Goal: Transaction & Acquisition: Purchase product/service

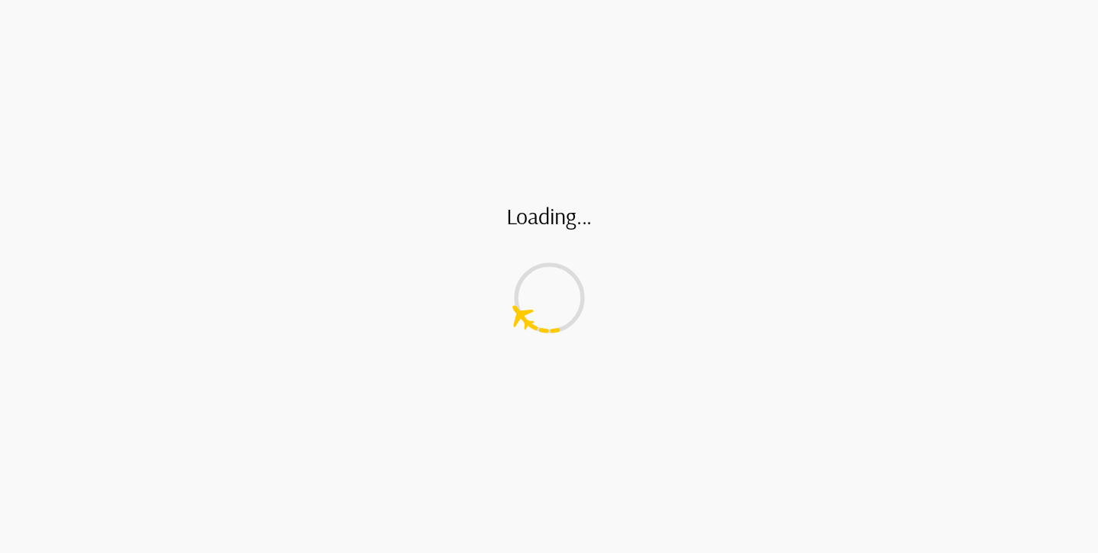
click at [457, 72] on div "Loading..." at bounding box center [549, 276] width 1098 height 553
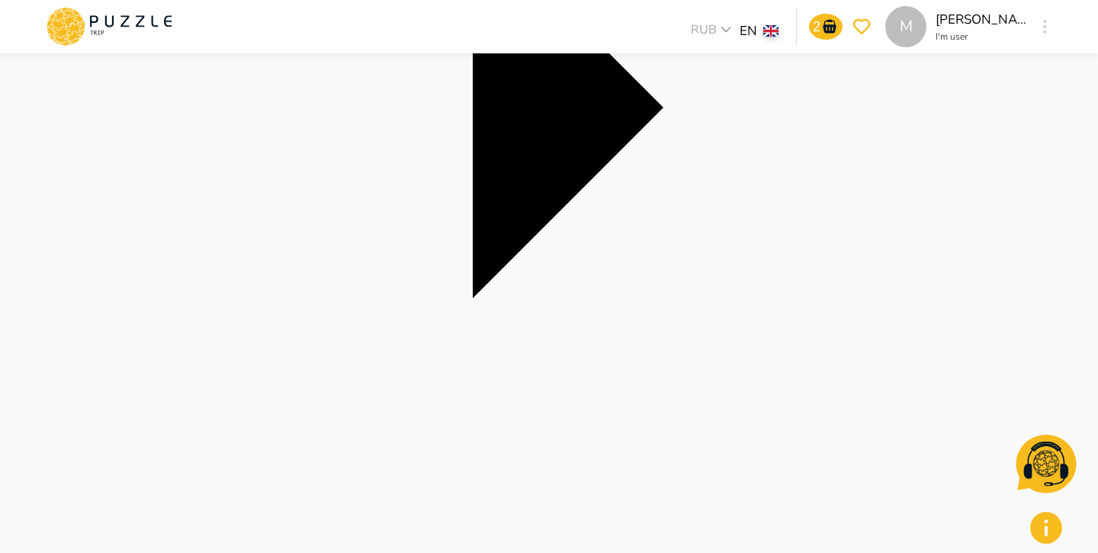
scroll to position [456, 0]
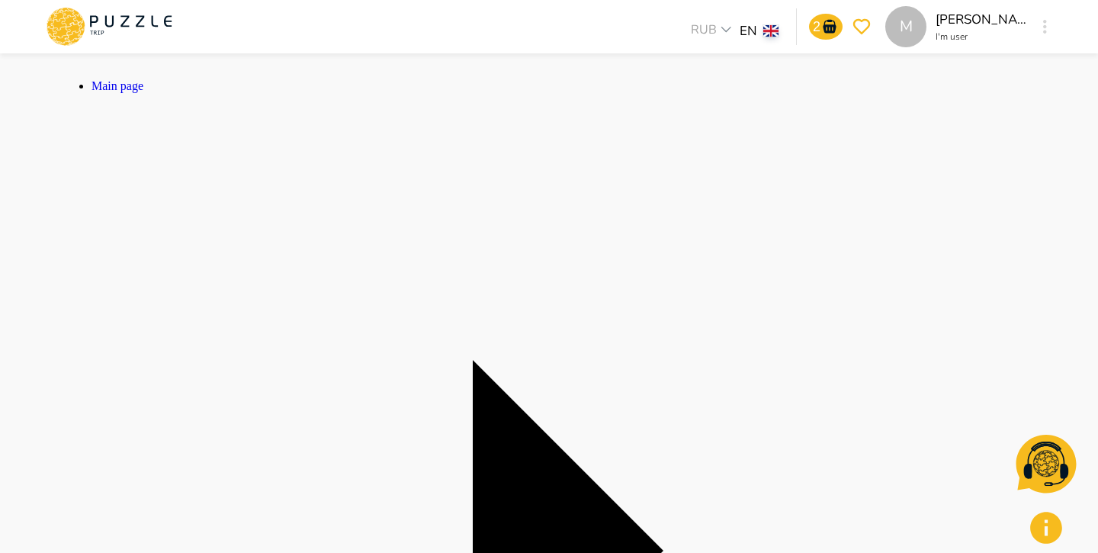
click at [1050, 25] on button "button" at bounding box center [1045, 26] width 11 height 21
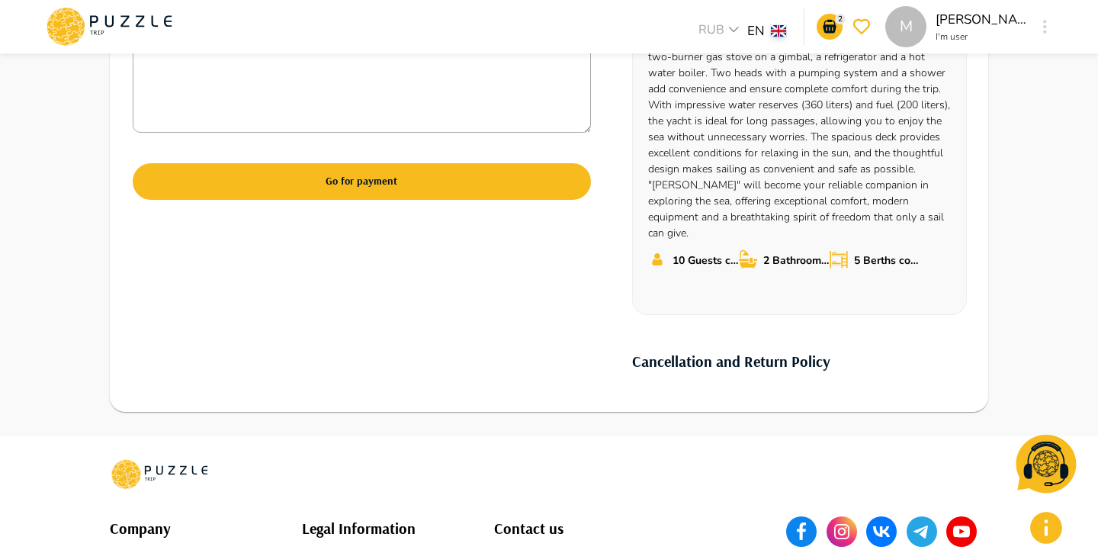
scroll to position [673, 0]
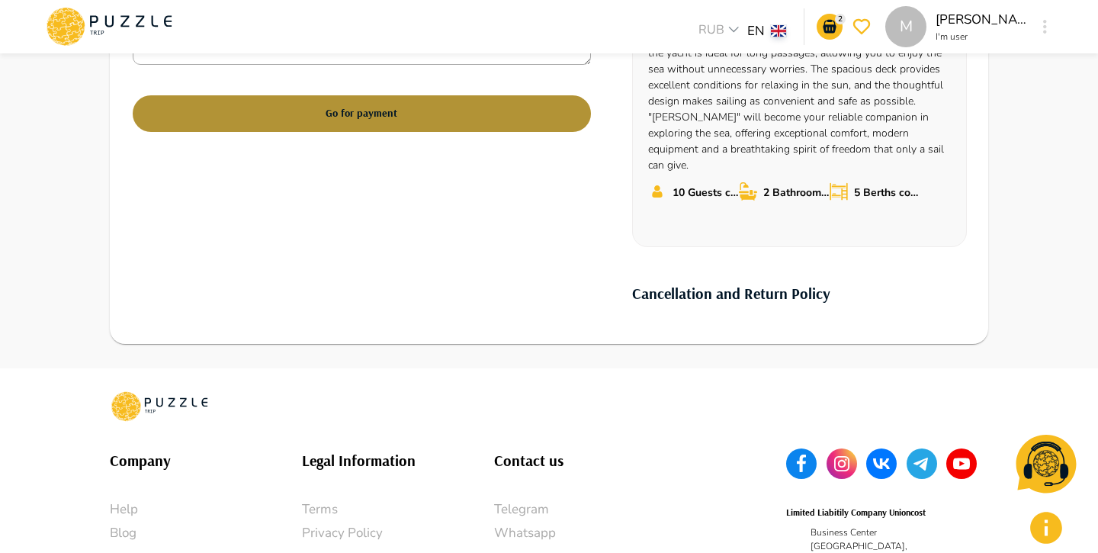
click at [468, 130] on button "Go for payment" at bounding box center [362, 113] width 458 height 37
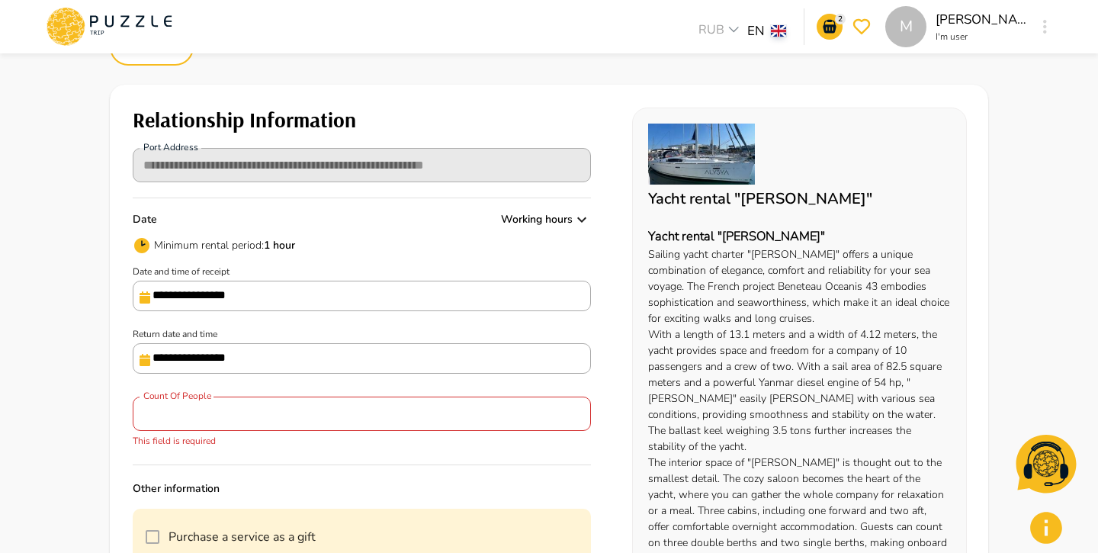
scroll to position [74, 0]
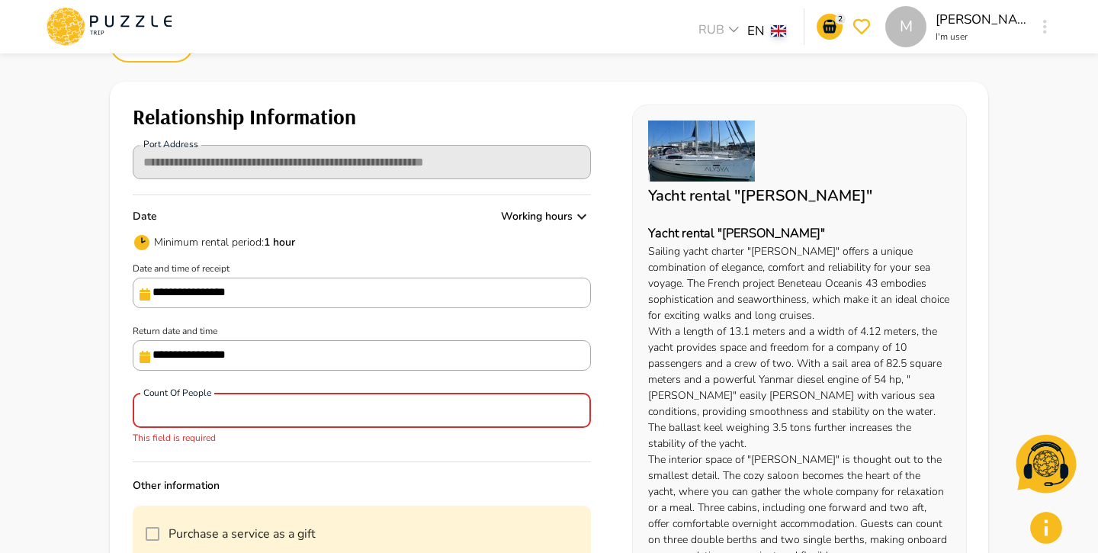
click at [296, 407] on input "*" at bounding box center [362, 410] width 458 height 31
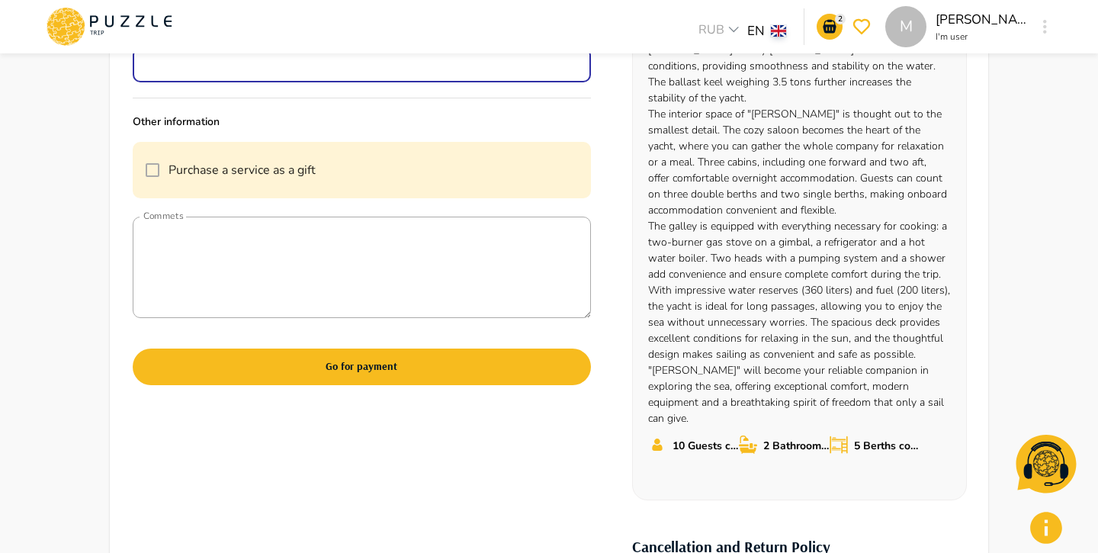
scroll to position [596, 0]
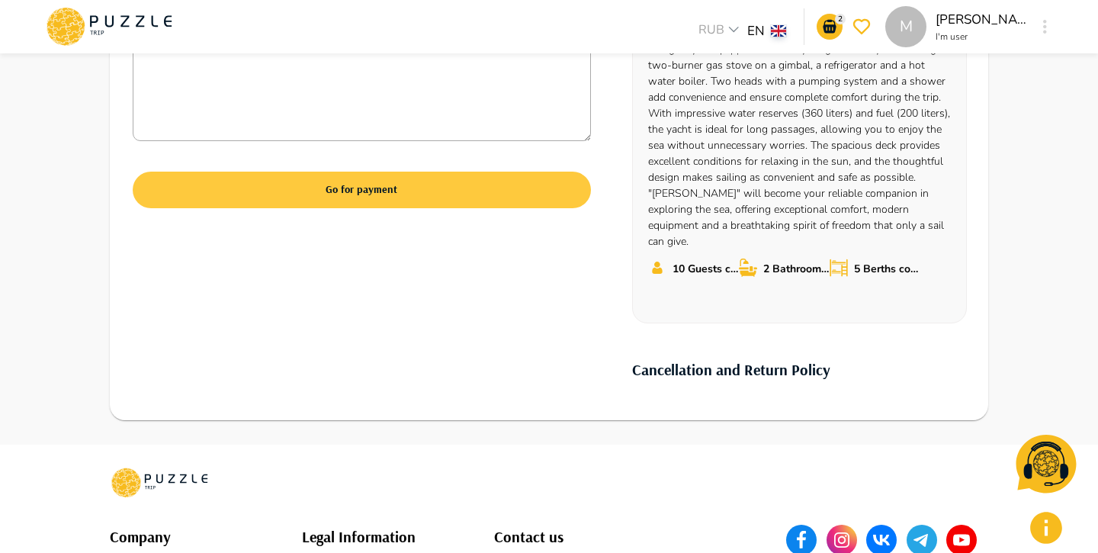
type input "*"
click at [394, 208] on button "Go for payment" at bounding box center [362, 190] width 458 height 37
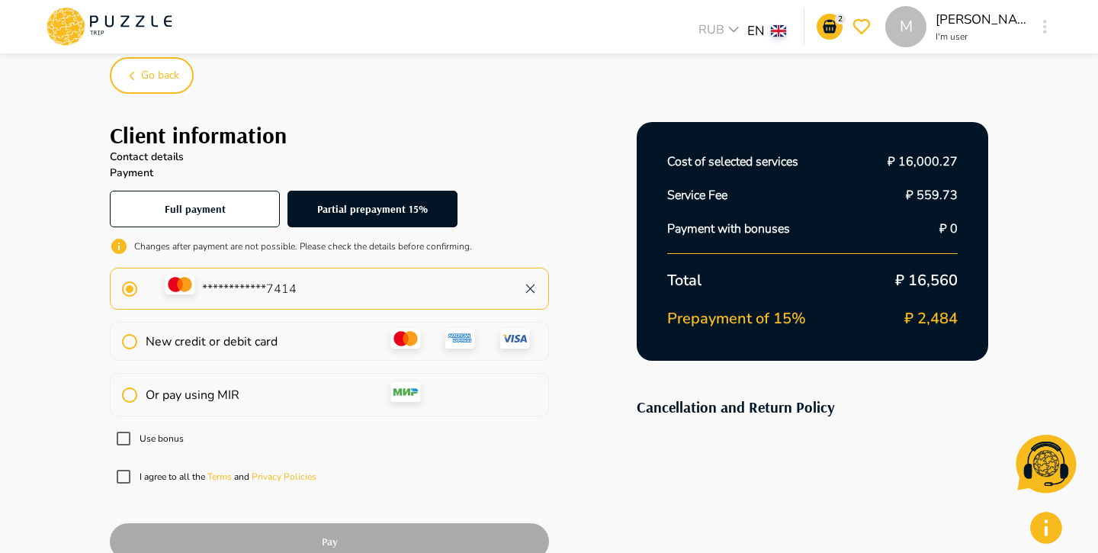
scroll to position [19, 0]
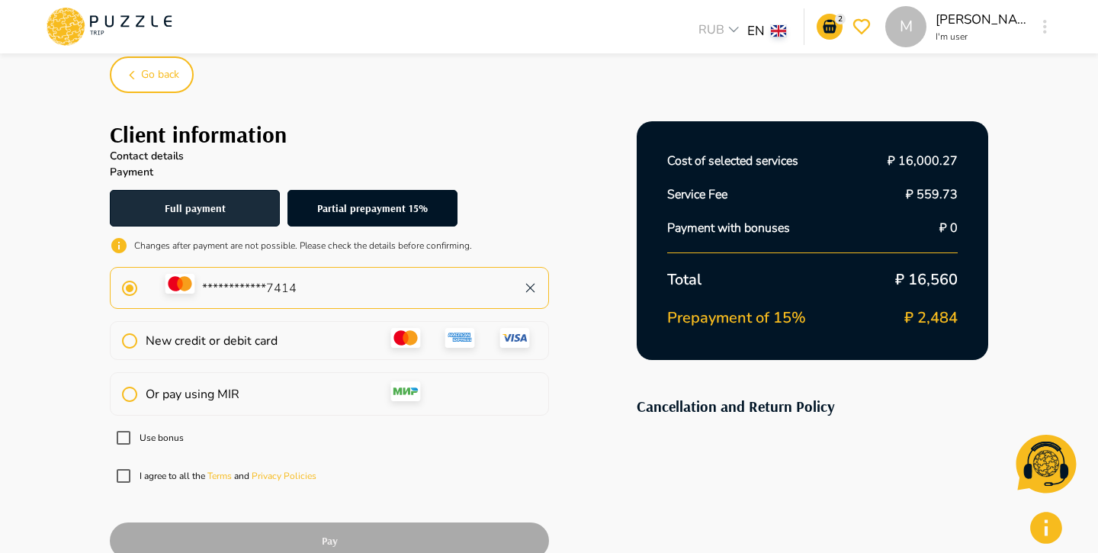
click at [223, 218] on button "Full payment" at bounding box center [195, 208] width 170 height 37
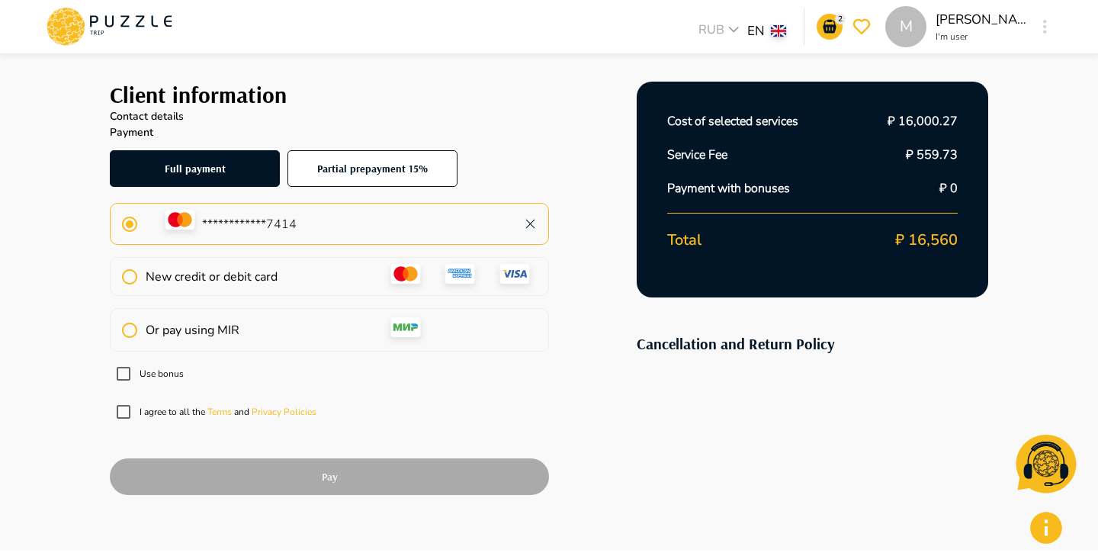
scroll to position [69, 0]
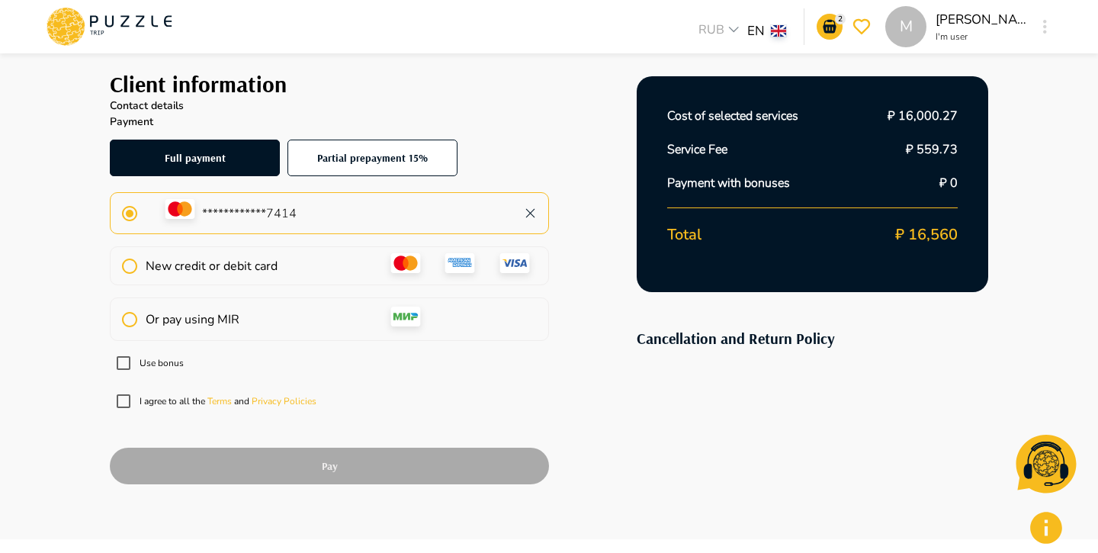
click at [283, 266] on div "New credit or debit card" at bounding box center [329, 265] width 439 height 39
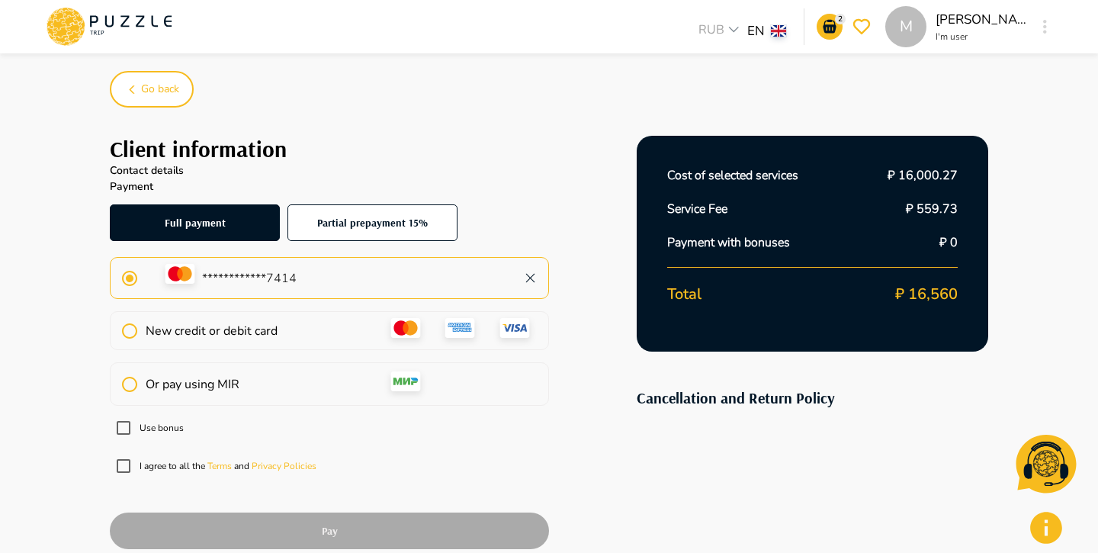
scroll to position [0, 0]
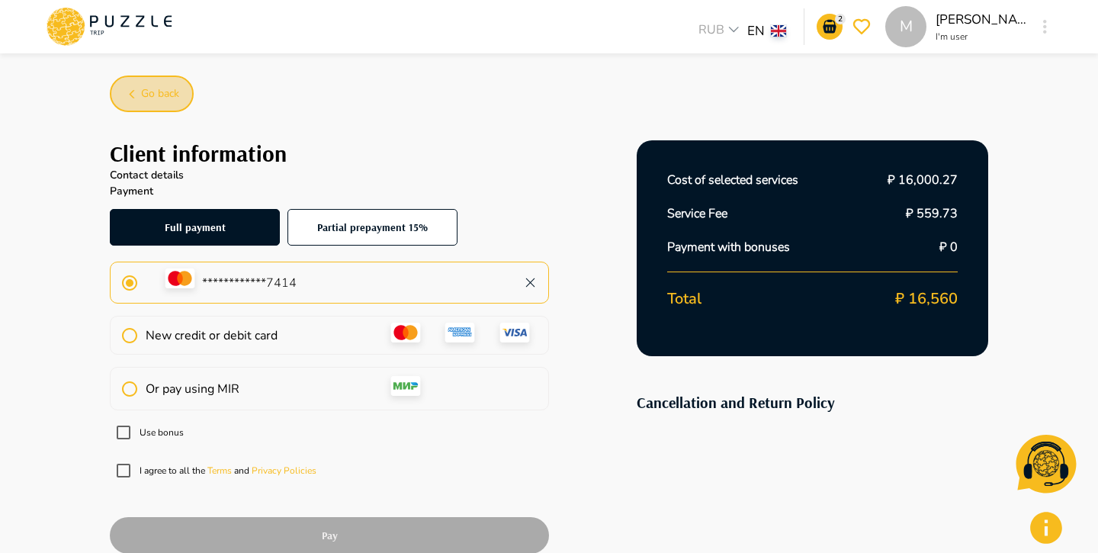
click at [149, 89] on span "Go back" at bounding box center [160, 94] width 38 height 19
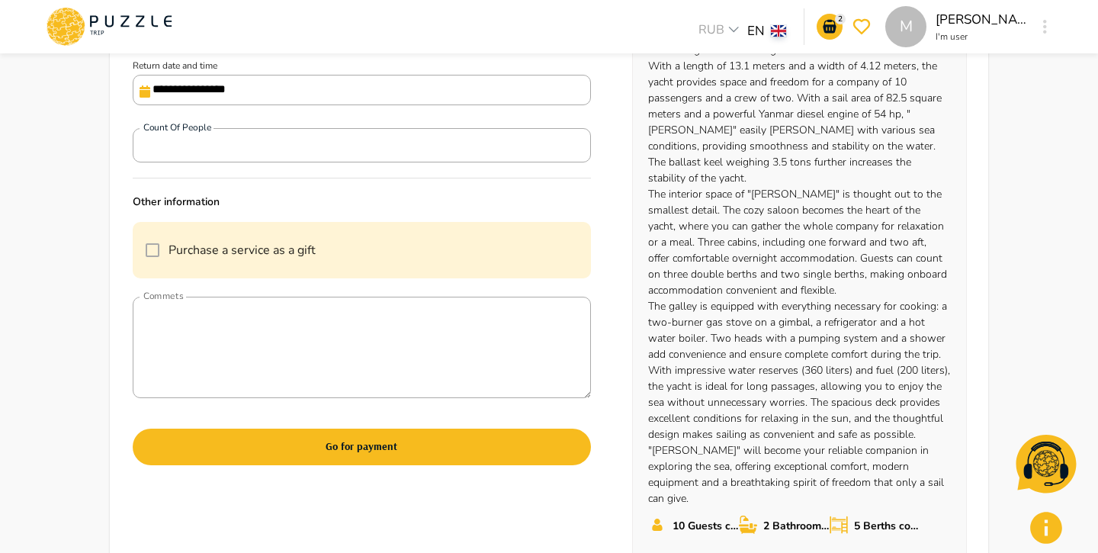
scroll to position [343, 0]
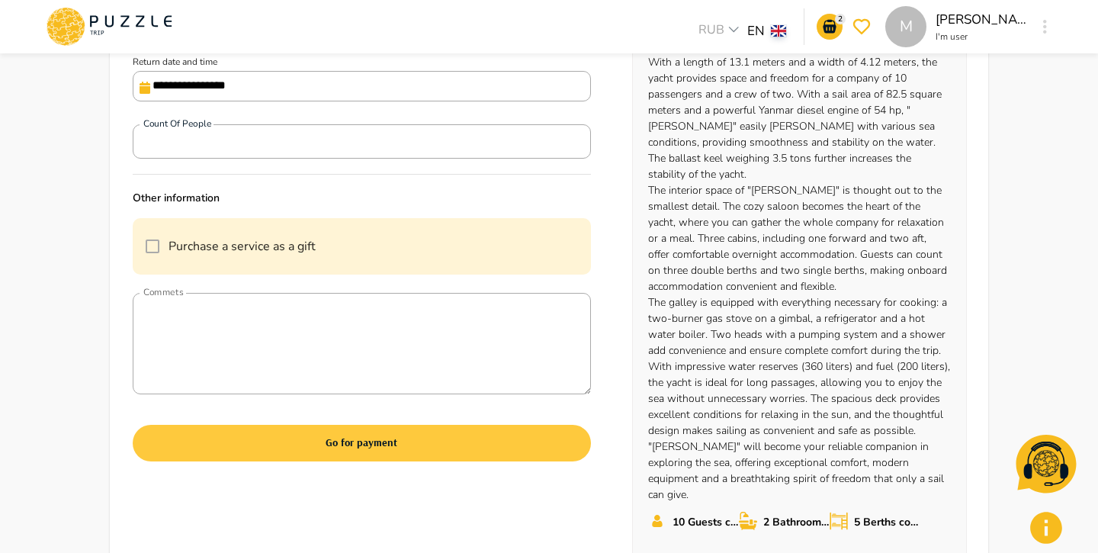
click at [358, 442] on button "Go for payment" at bounding box center [362, 443] width 458 height 37
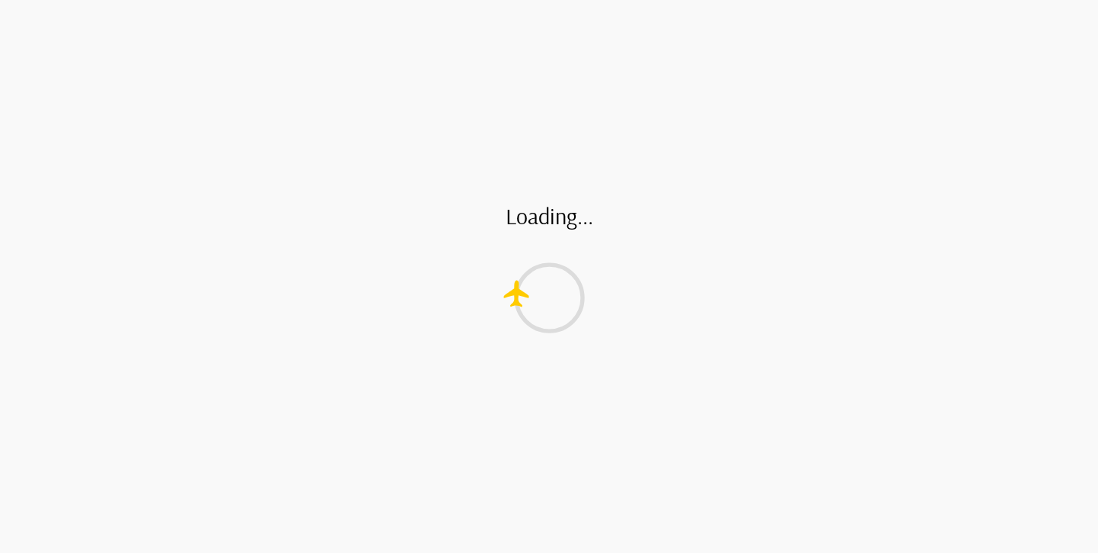
scroll to position [0, 0]
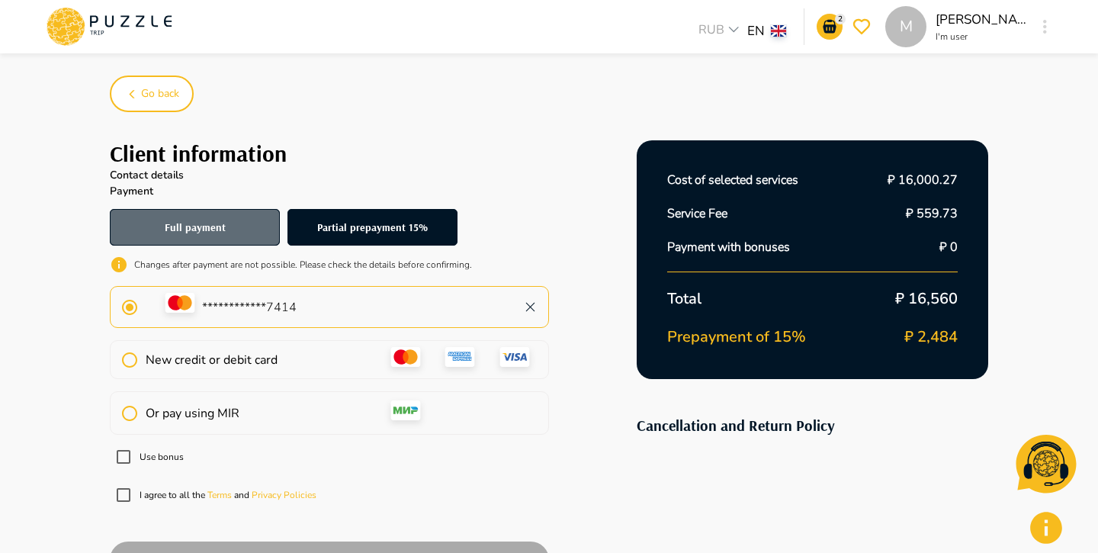
click at [208, 236] on button "Full payment" at bounding box center [195, 227] width 170 height 37
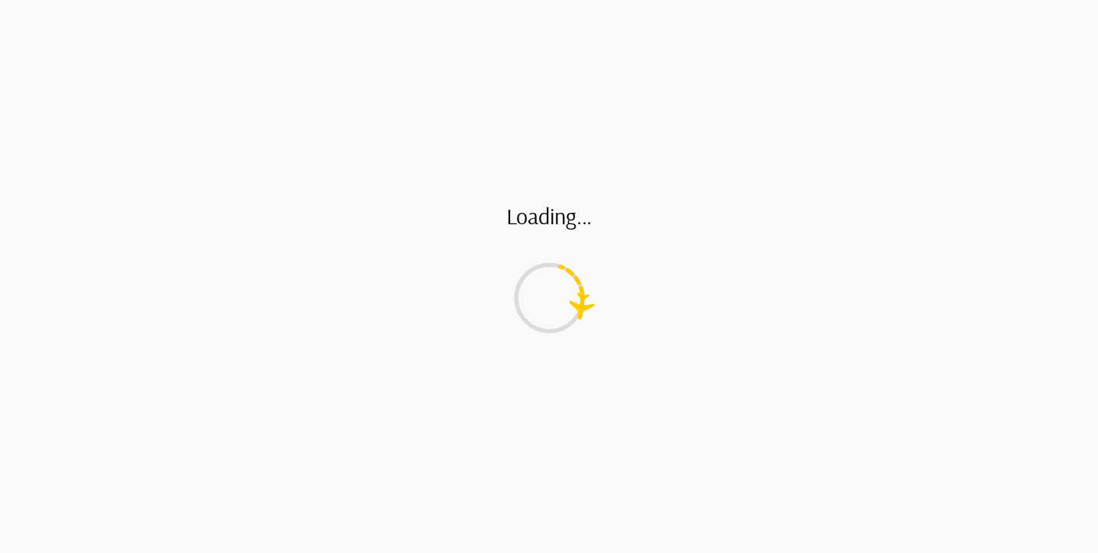
type input "**********"
